Goal: Information Seeking & Learning: Learn about a topic

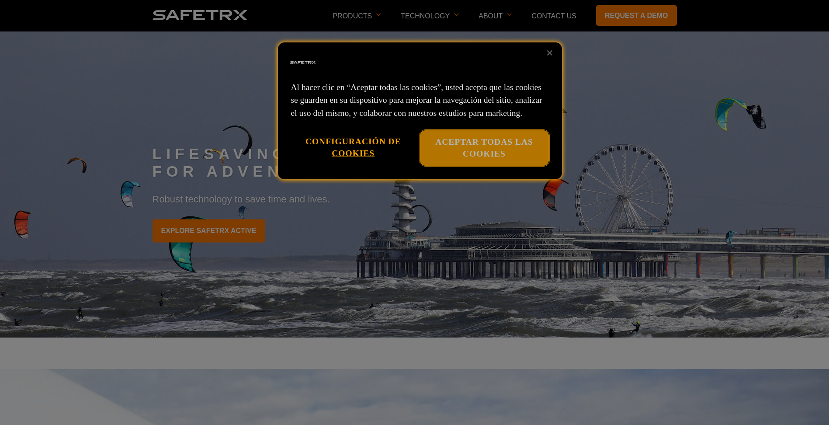
click at [477, 157] on button "Aceptar todas las cookies" at bounding box center [484, 147] width 129 height 35
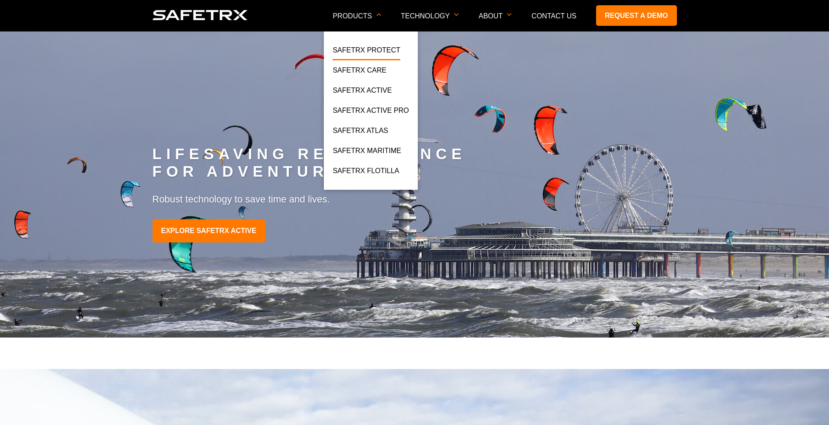
click at [390, 52] on link "SafeTrx Protect" at bounding box center [367, 53] width 68 height 16
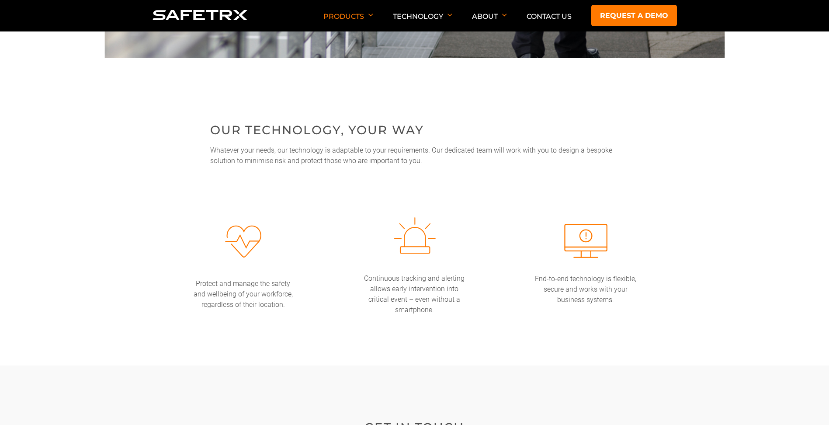
scroll to position [1748, 0]
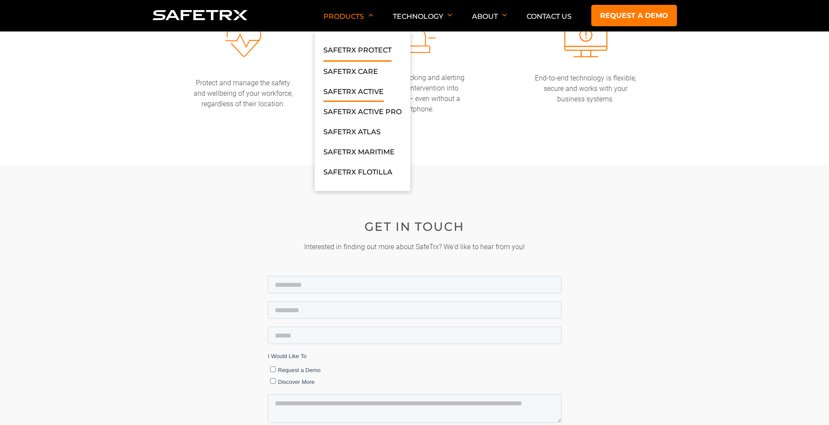
click at [347, 94] on link "SafeTrx Active" at bounding box center [353, 94] width 60 height 16
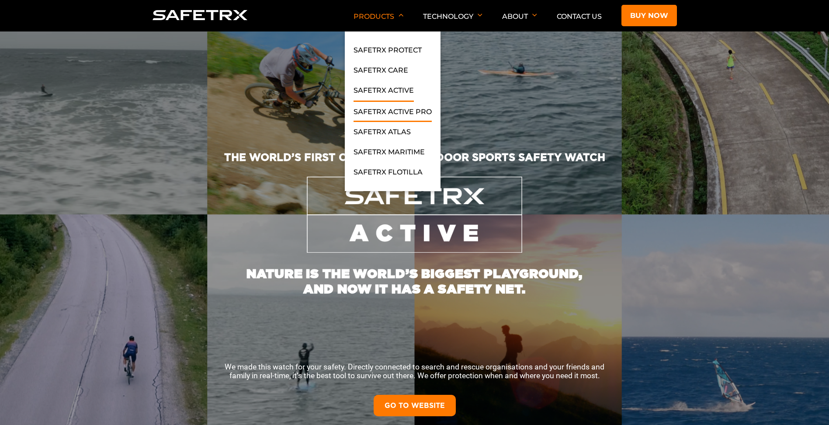
click at [379, 114] on link "SafeTrx Active Pro" at bounding box center [393, 114] width 78 height 16
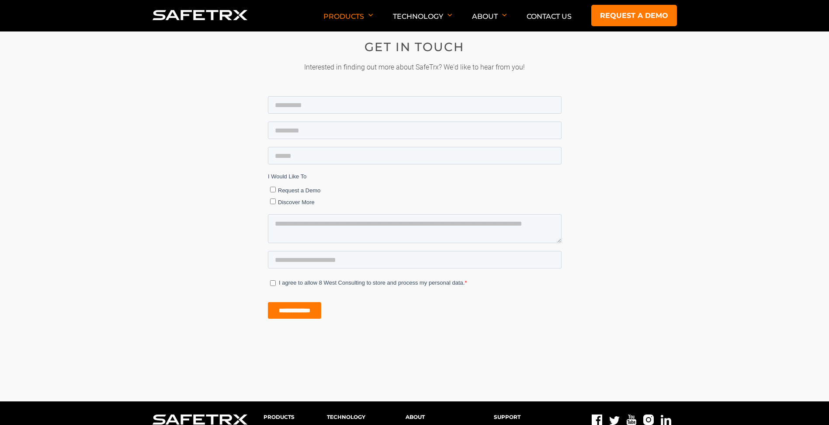
scroll to position [2535, 0]
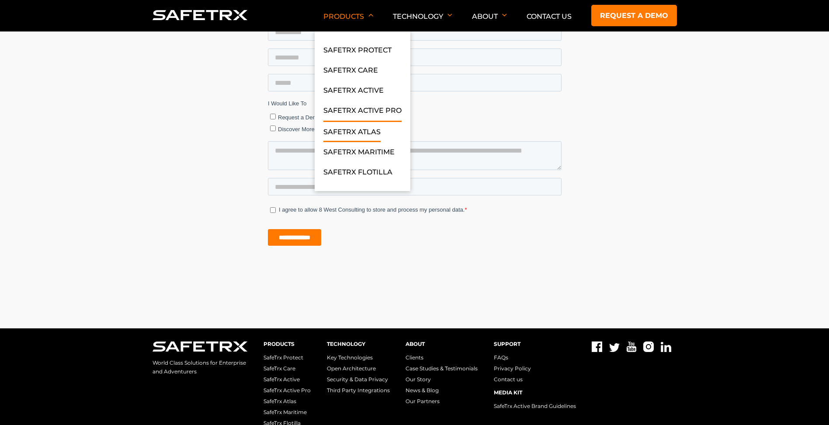
click at [362, 128] on link "SafeTrx Atlas" at bounding box center [351, 134] width 57 height 16
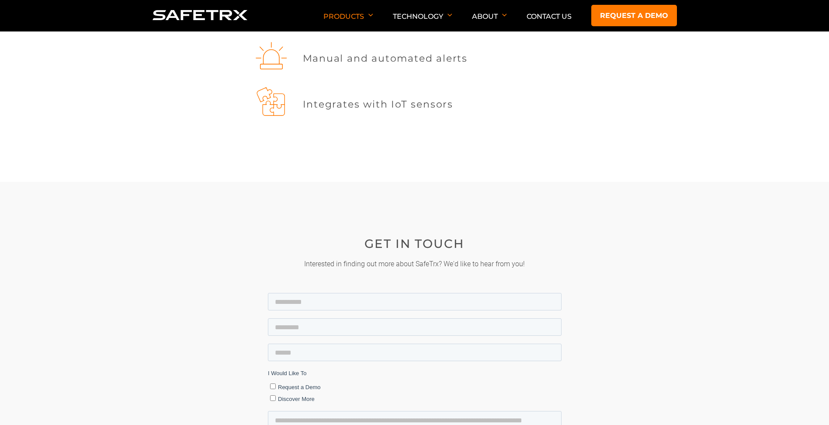
scroll to position [1486, 0]
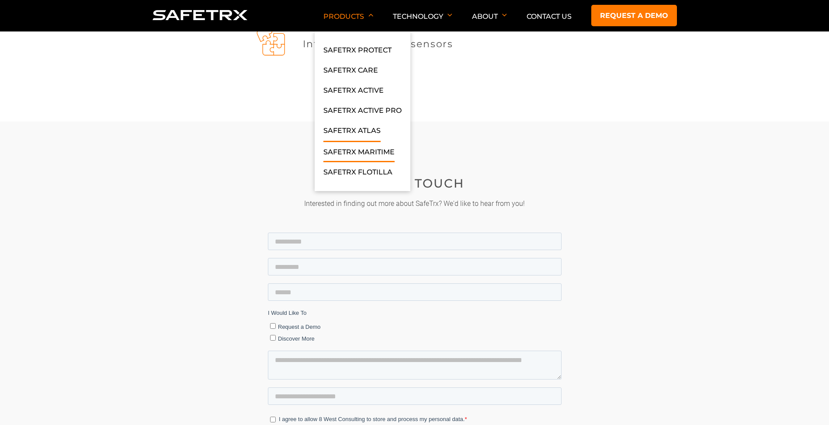
click at [356, 149] on link "SafeTrx Maritime" at bounding box center [358, 154] width 71 height 16
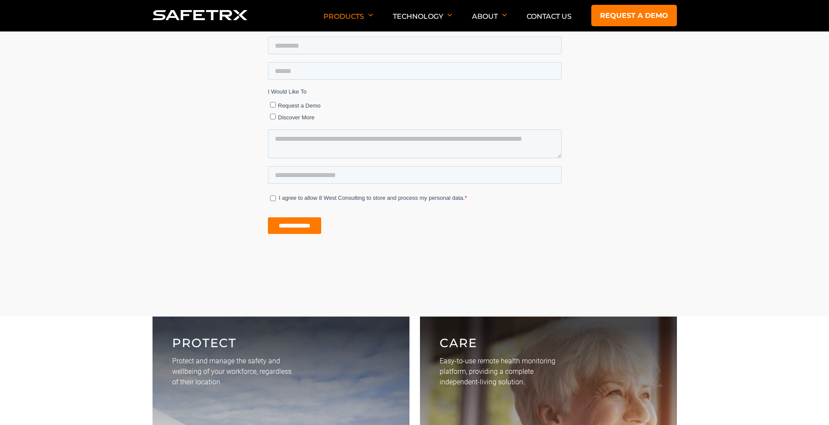
scroll to position [2491, 0]
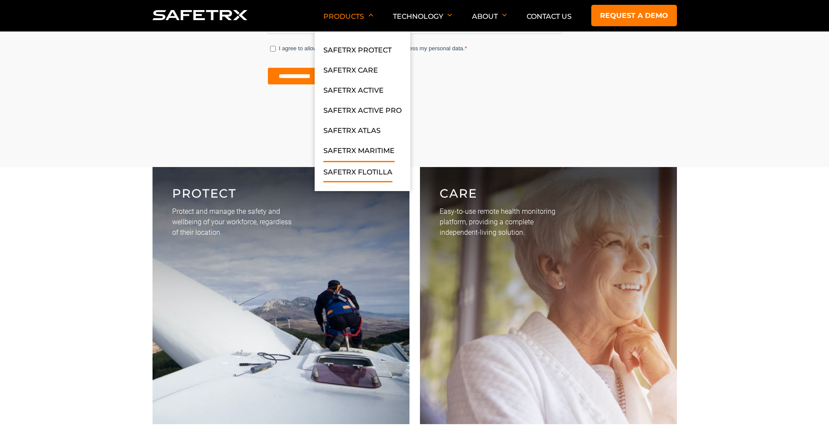
click at [364, 173] on link "SafeTrx Flotilla" at bounding box center [357, 174] width 69 height 16
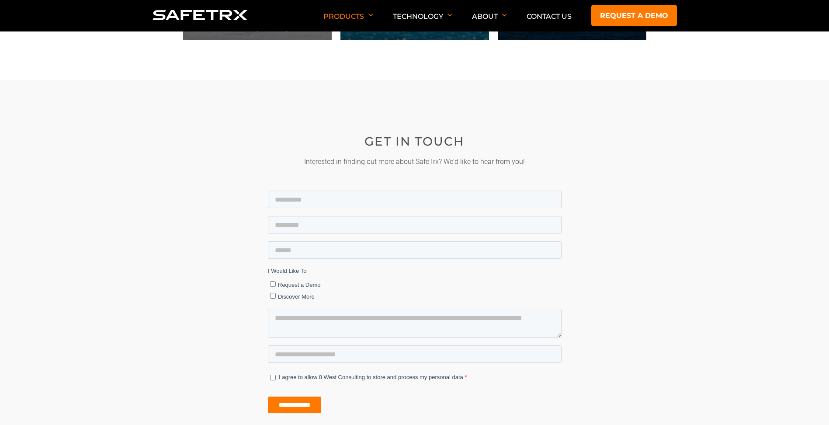
scroll to position [1731, 0]
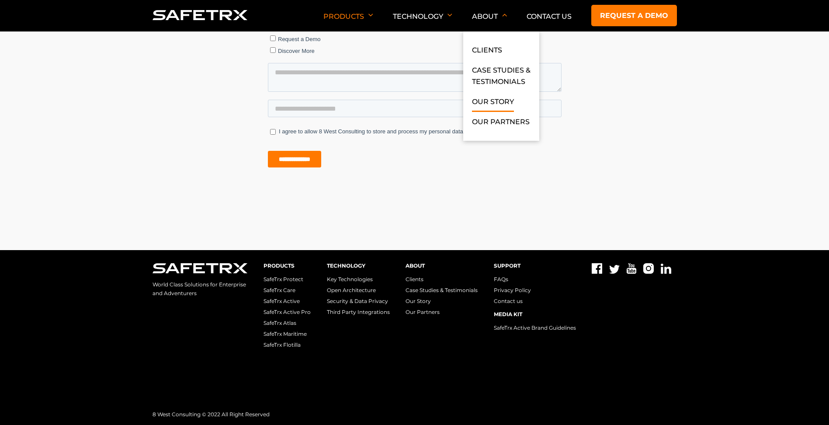
click at [496, 104] on link "Our Story" at bounding box center [493, 104] width 42 height 16
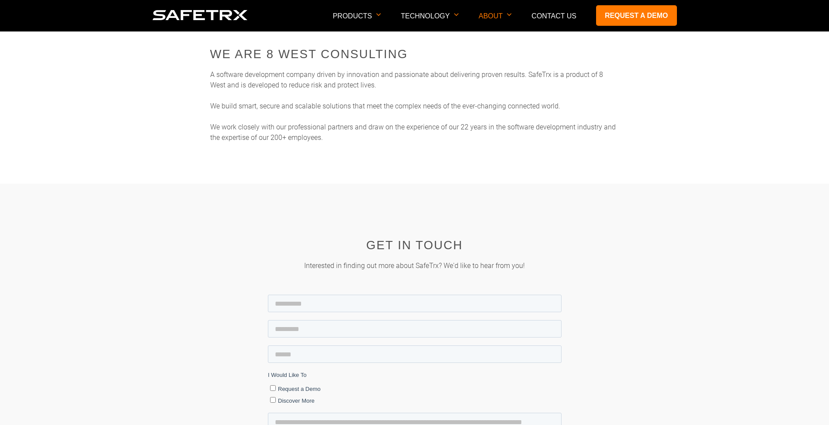
scroll to position [550, 0]
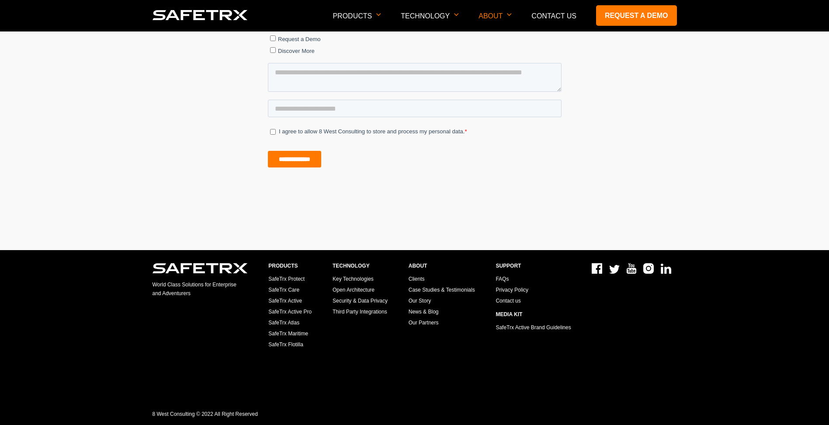
click at [288, 280] on link "SafeTrx Protect" at bounding box center [286, 279] width 36 height 6
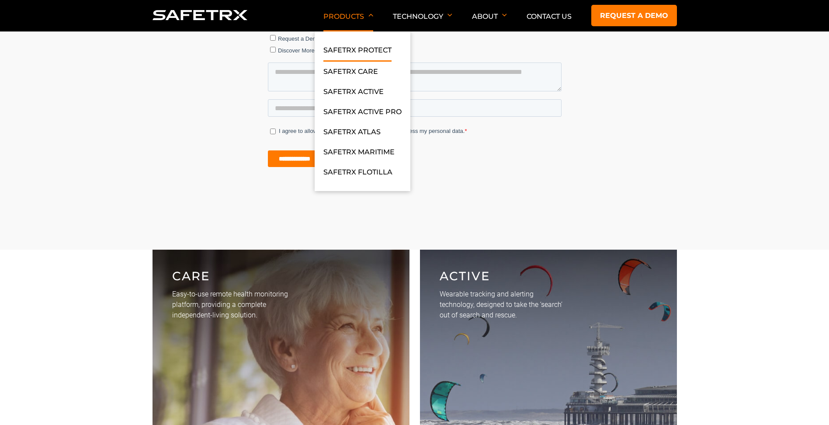
scroll to position [1968, 0]
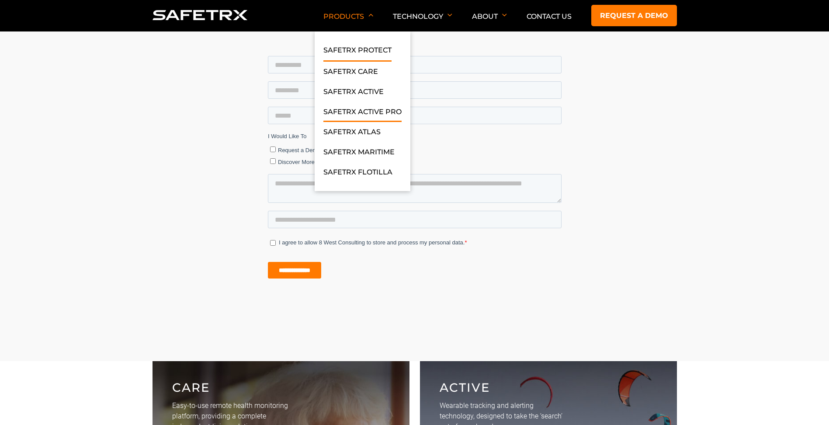
click at [363, 114] on link "SafeTrx Active Pro" at bounding box center [362, 114] width 78 height 16
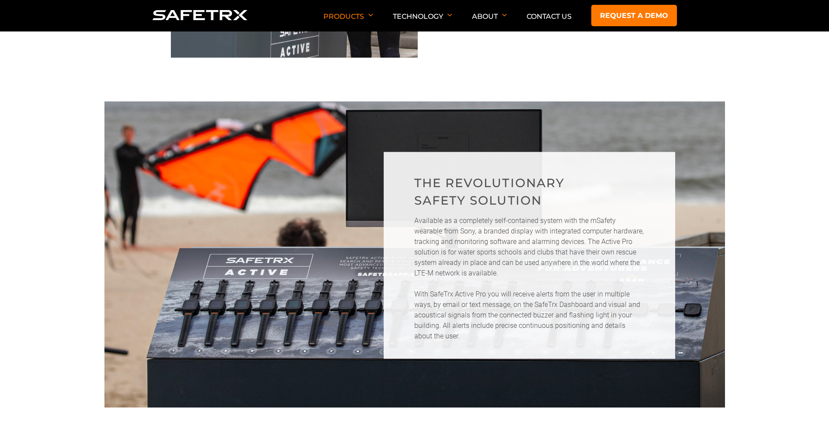
scroll to position [481, 0]
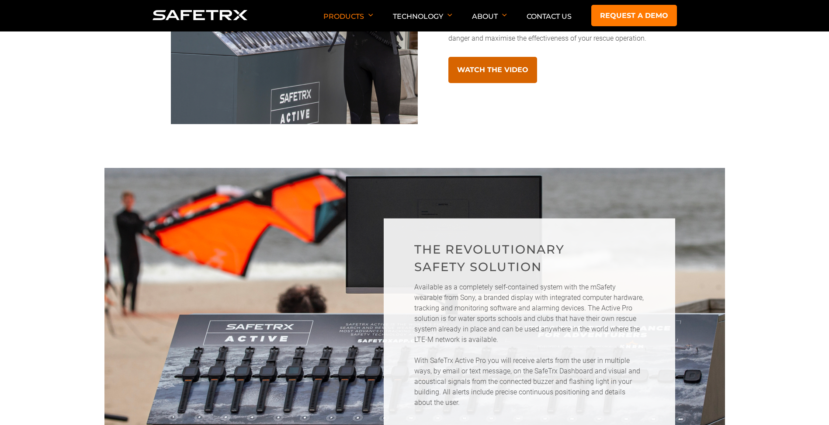
click at [467, 77] on link "Watch the video" at bounding box center [492, 70] width 89 height 26
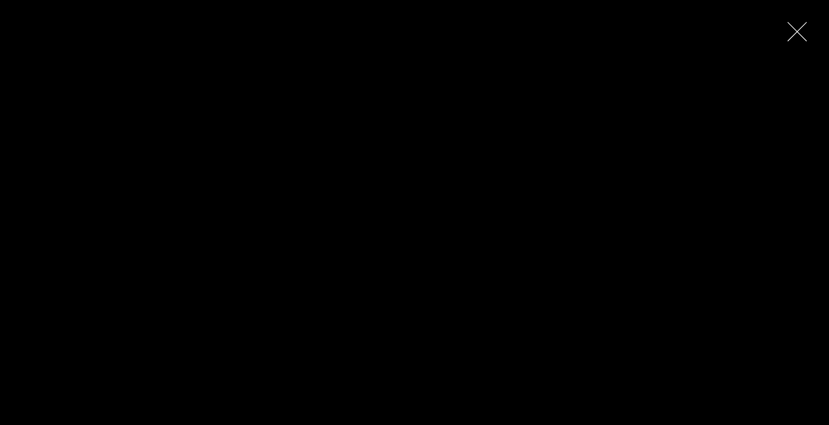
click at [794, 34] on span at bounding box center [797, 32] width 20 height 20
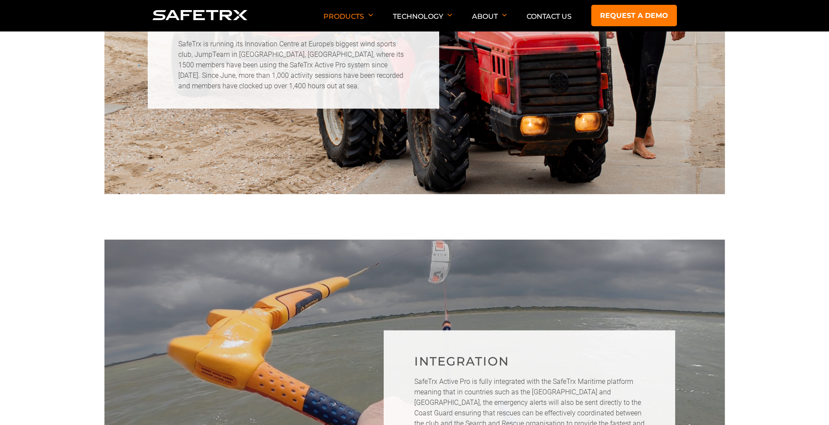
scroll to position [1923, 0]
